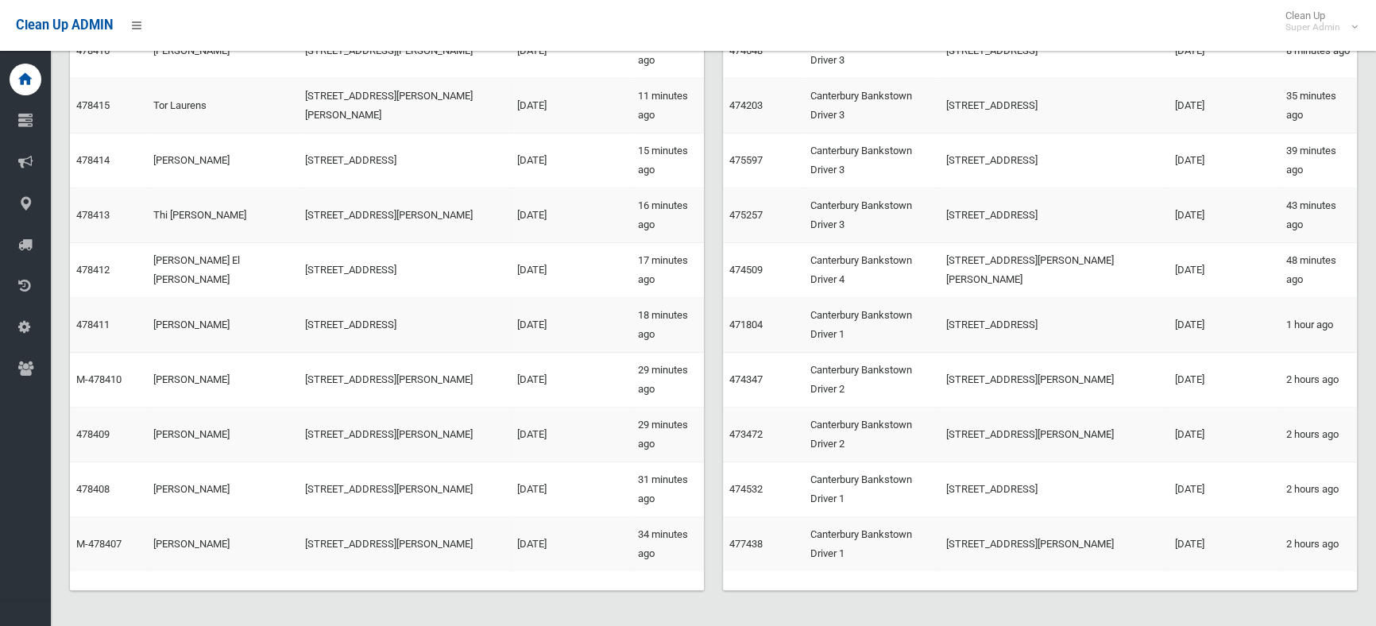
scroll to position [380, 0]
click at [747, 208] on link "475257" at bounding box center [745, 214] width 33 height 12
click at [753, 162] on link "475597" at bounding box center [745, 159] width 33 height 12
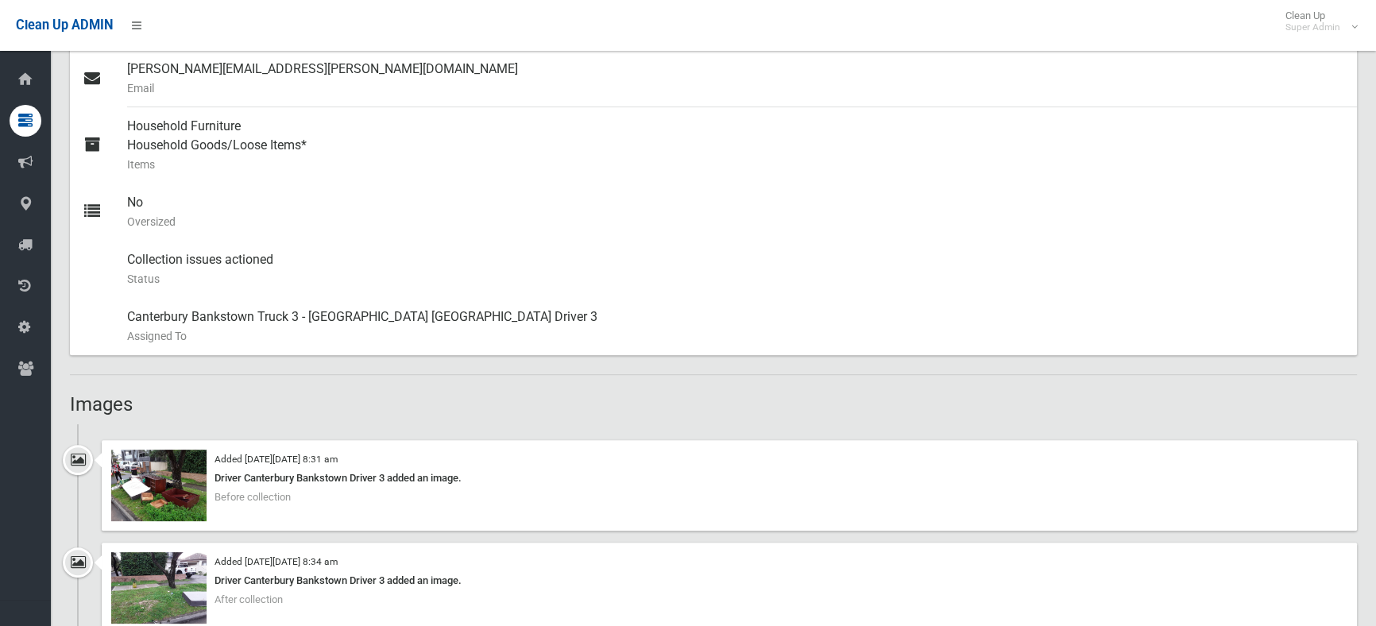
scroll to position [722, 0]
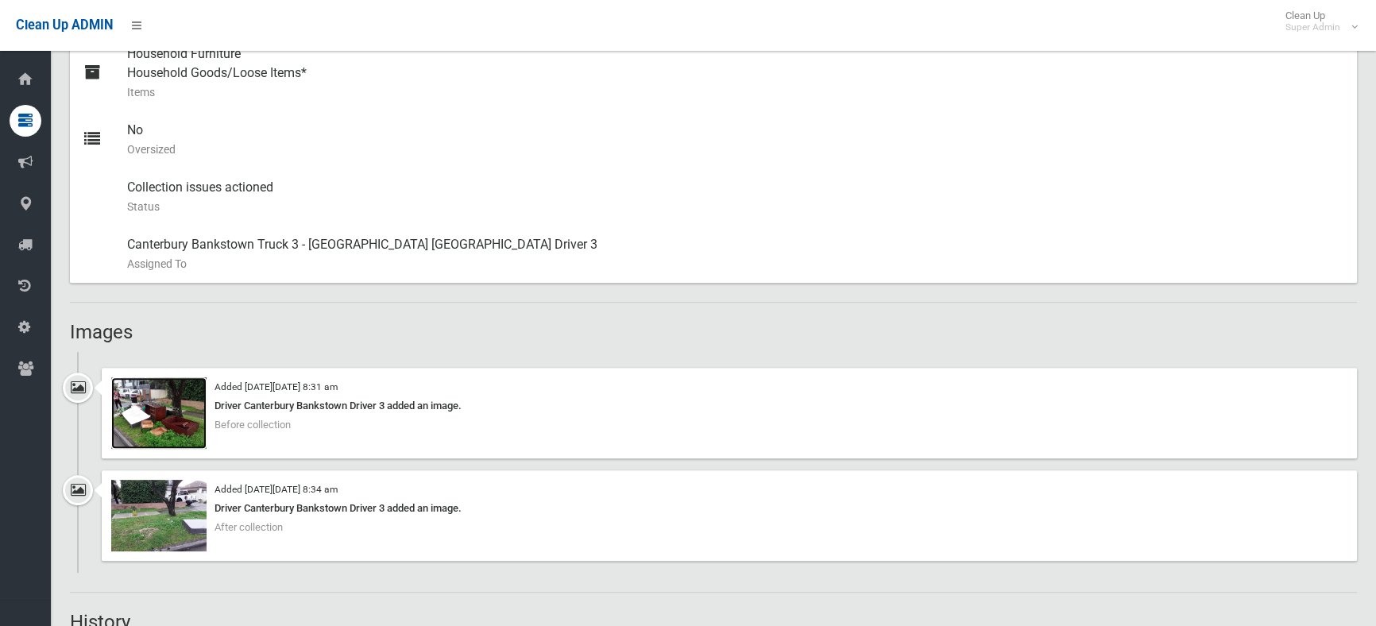
click at [168, 427] on img at bounding box center [158, 412] width 95 height 71
click at [164, 515] on img at bounding box center [158, 515] width 95 height 71
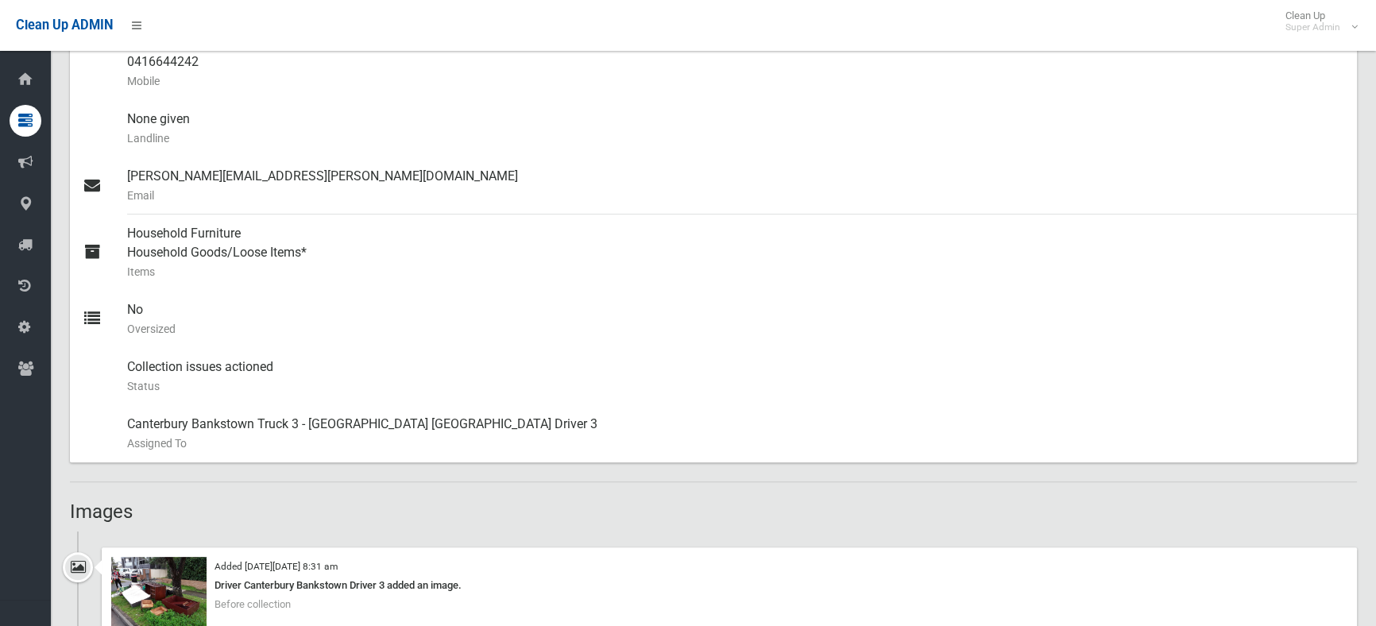
scroll to position [288, 0]
